Goal: Task Accomplishment & Management: Use online tool/utility

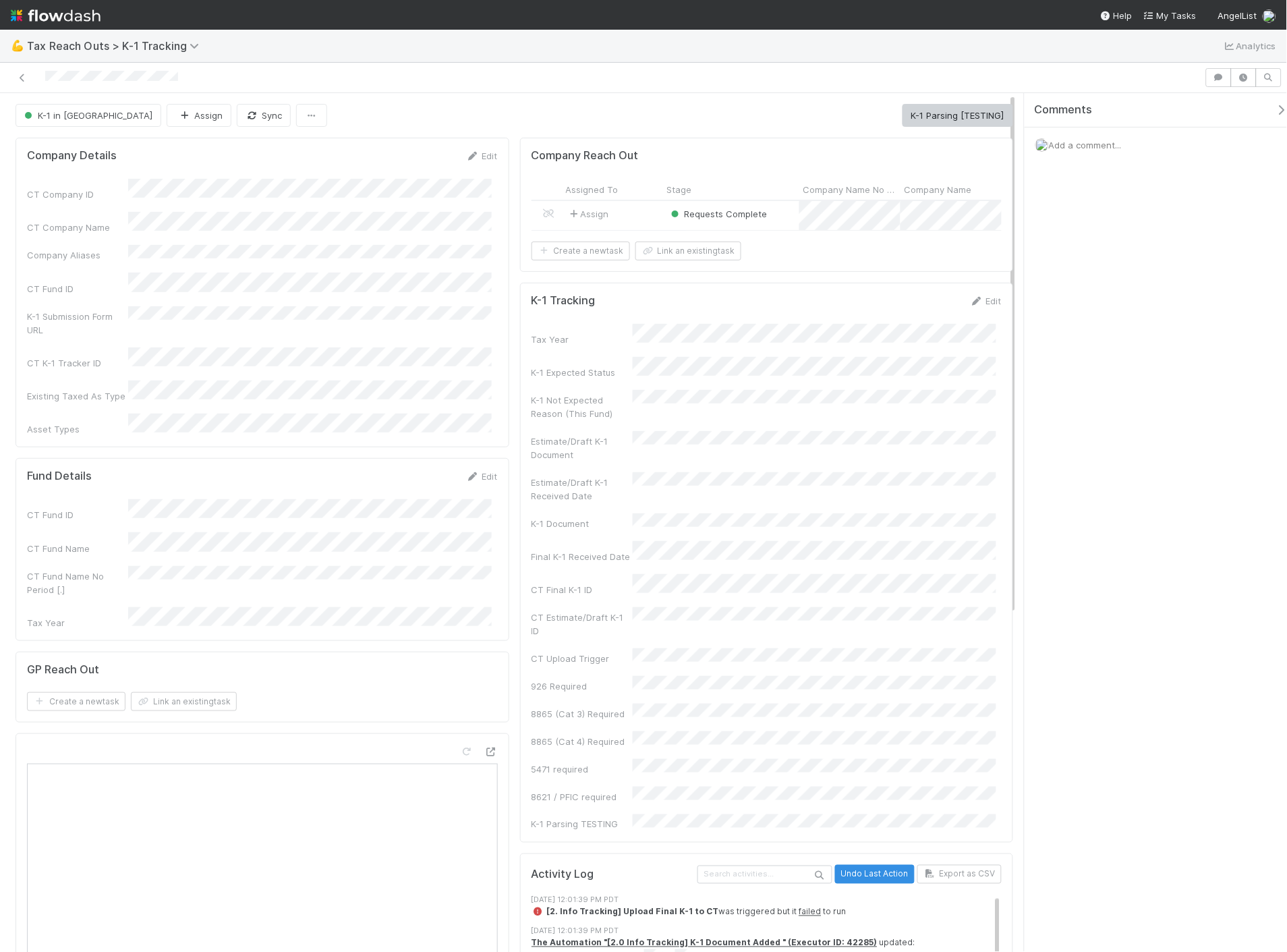
click at [970, 307] on div "Edit" at bounding box center [985, 300] width 31 height 13
click at [973, 307] on link "Edit" at bounding box center [985, 301] width 31 height 11
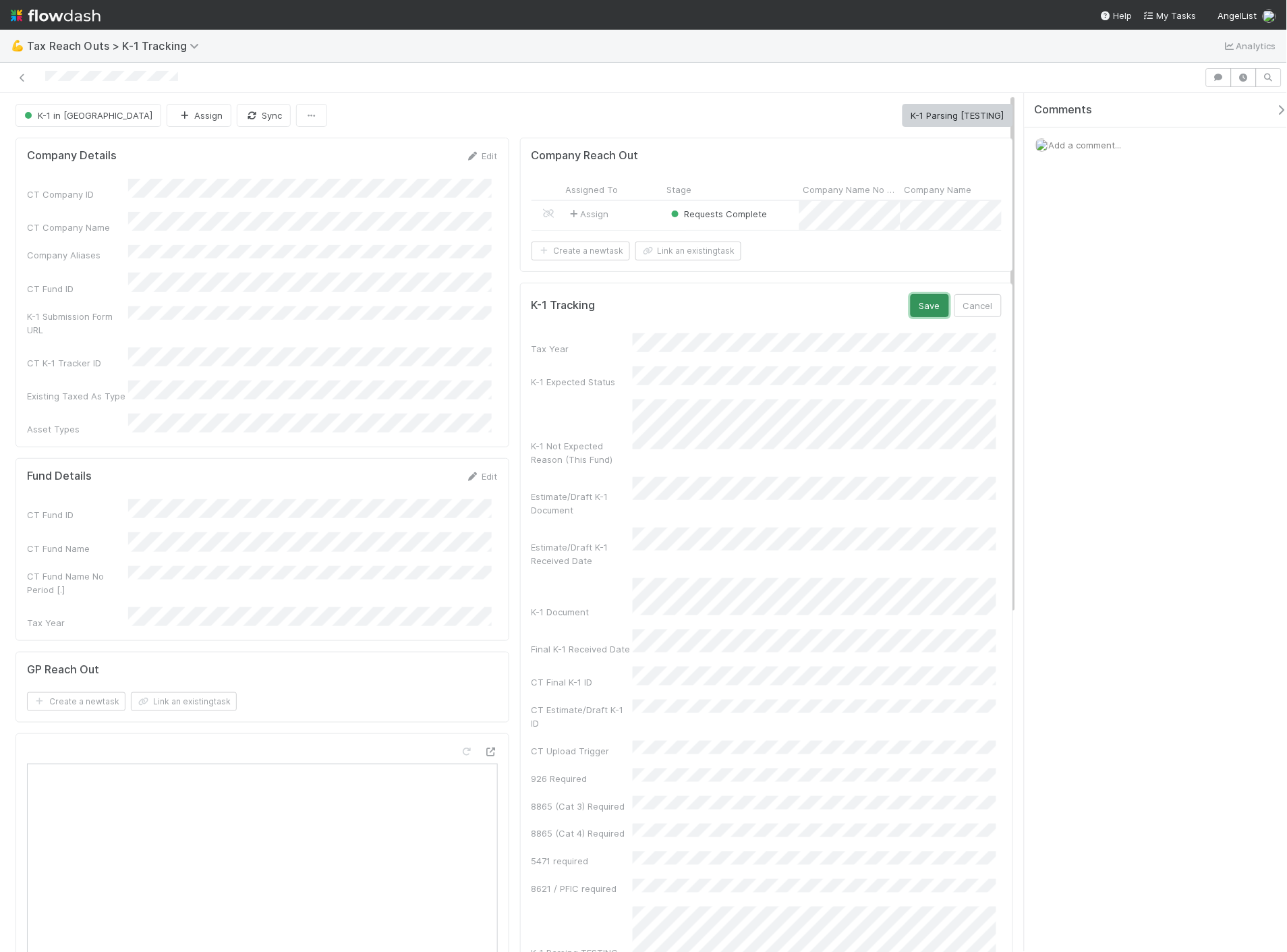
click at [922, 317] on button "Save" at bounding box center [929, 306] width 39 height 23
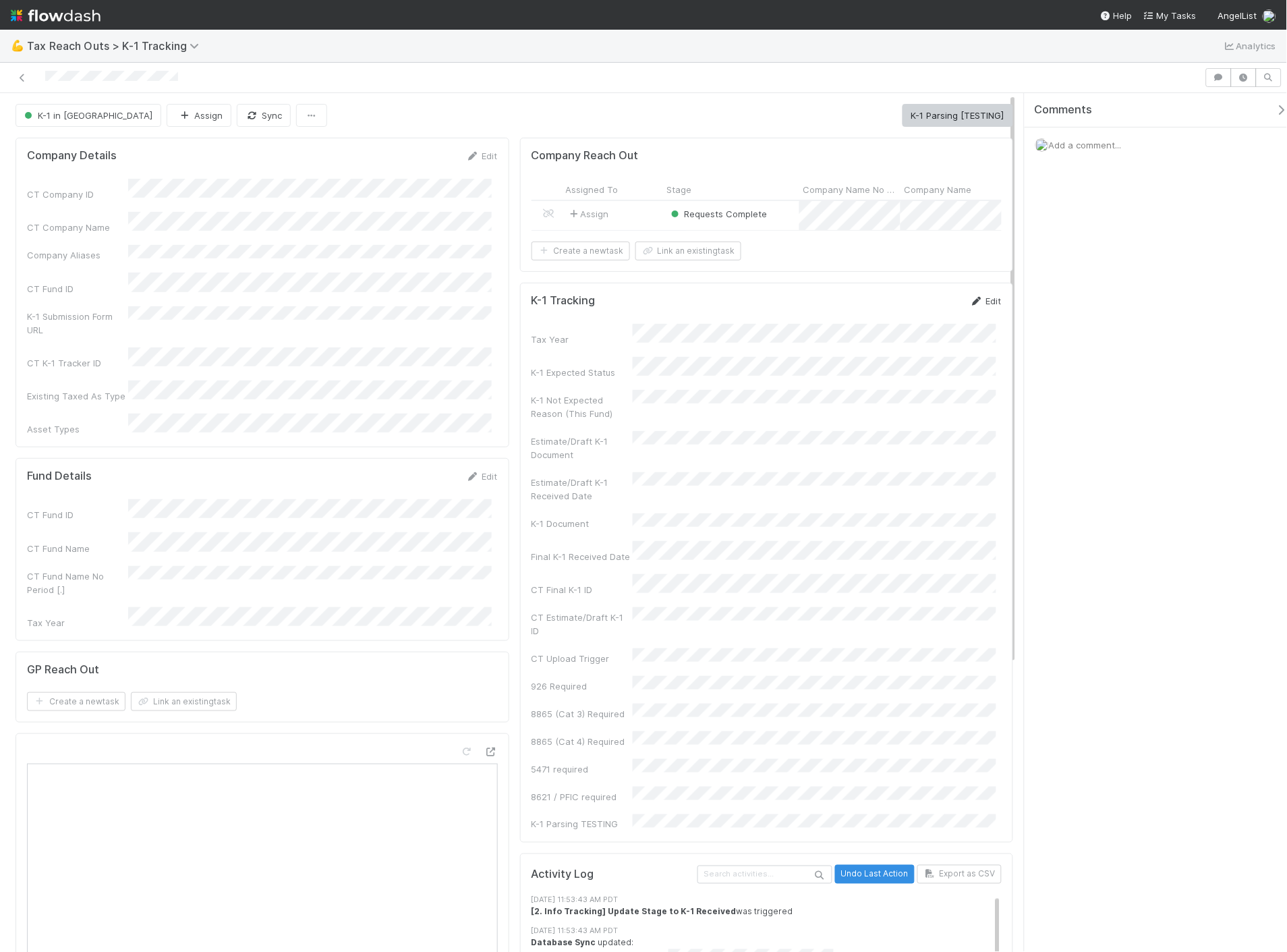
click at [975, 307] on link "Edit" at bounding box center [985, 301] width 31 height 11
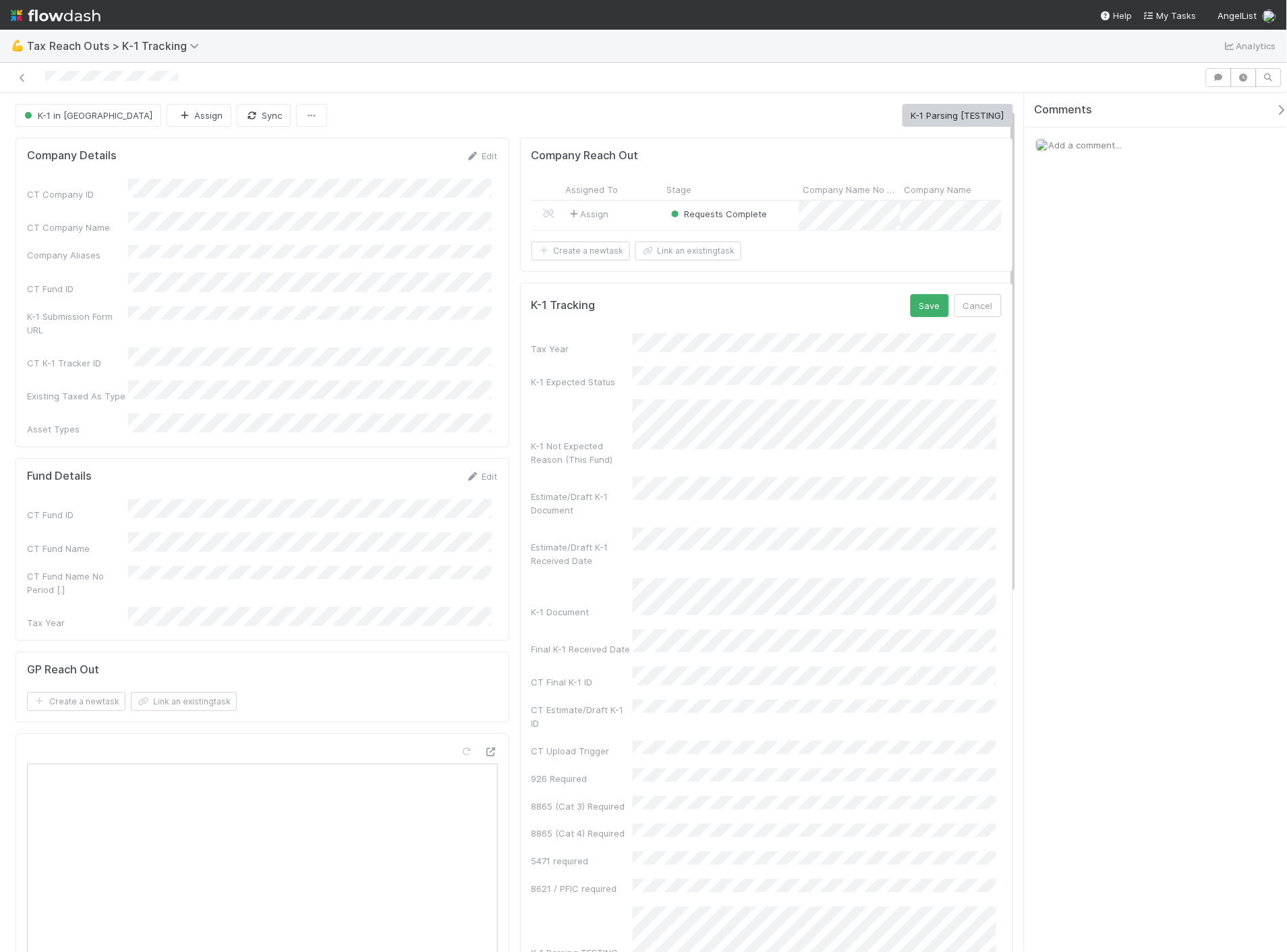
scroll to position [75, 0]
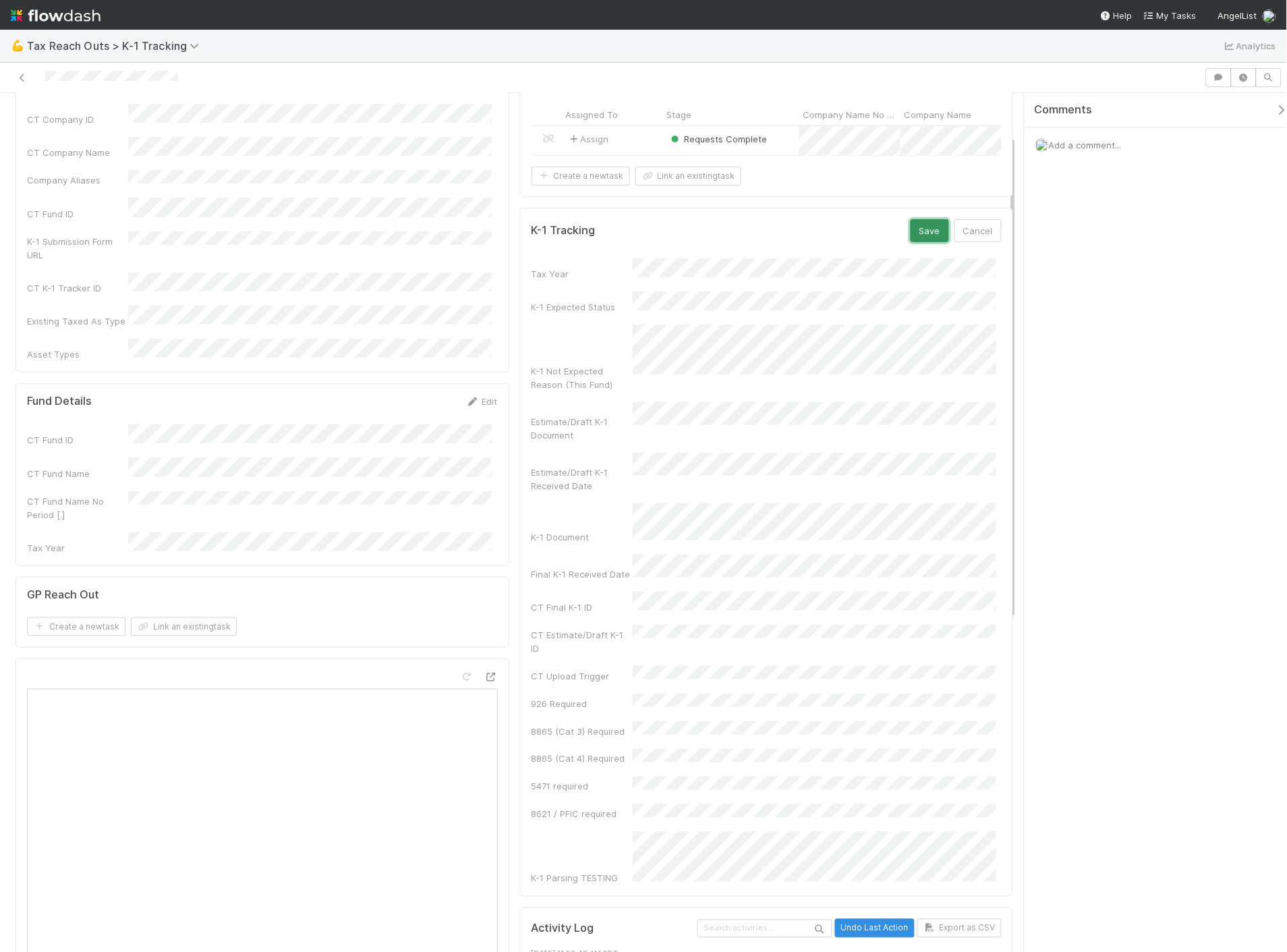
click at [911, 242] on button "Save" at bounding box center [929, 231] width 39 height 23
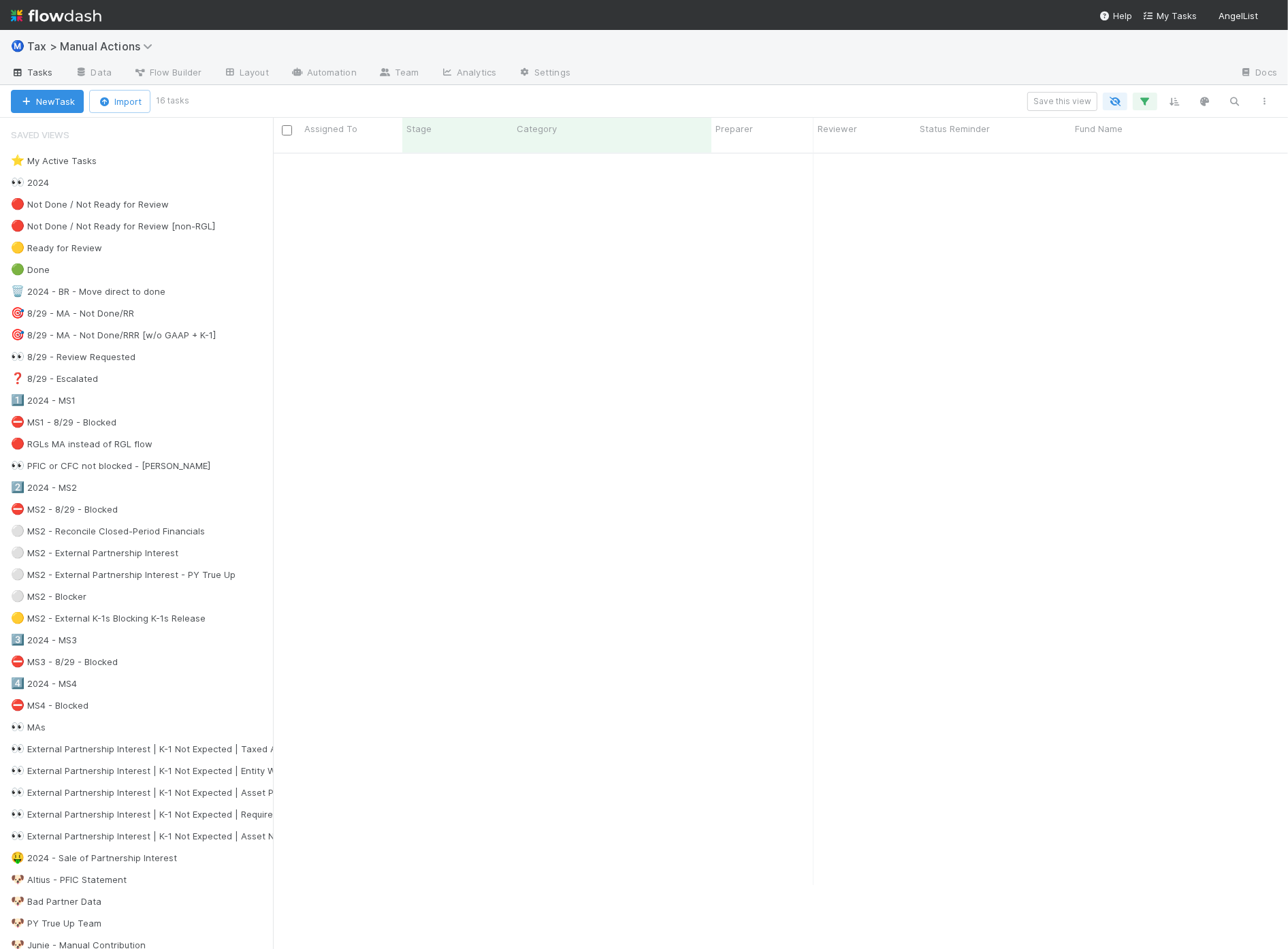
scroll to position [1, 12]
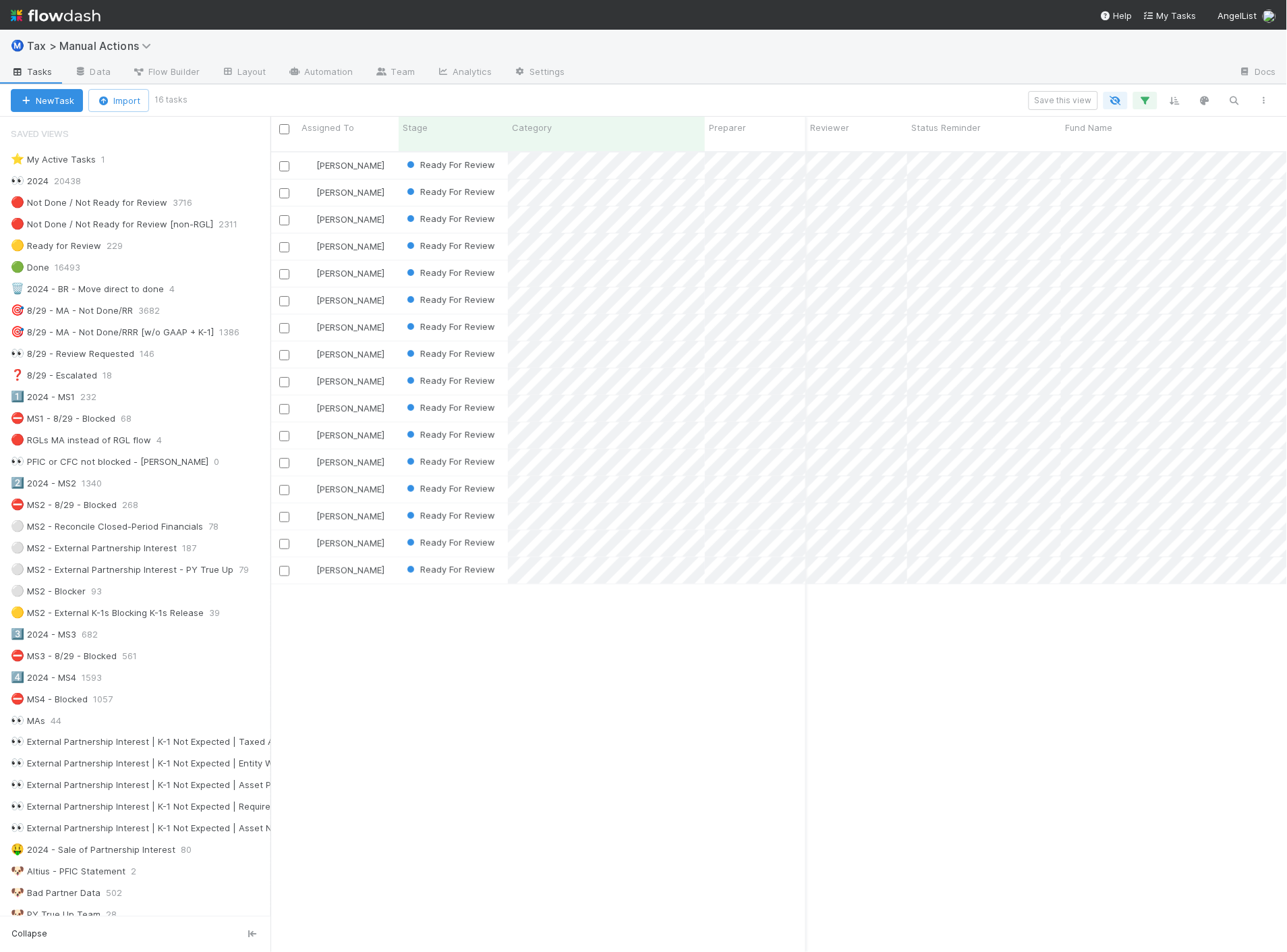
scroll to position [801, 1006]
